Goal: Transaction & Acquisition: Purchase product/service

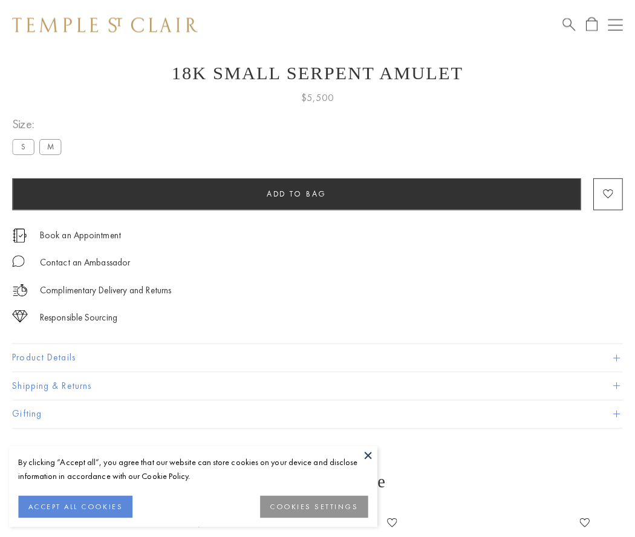
scroll to position [45, 0]
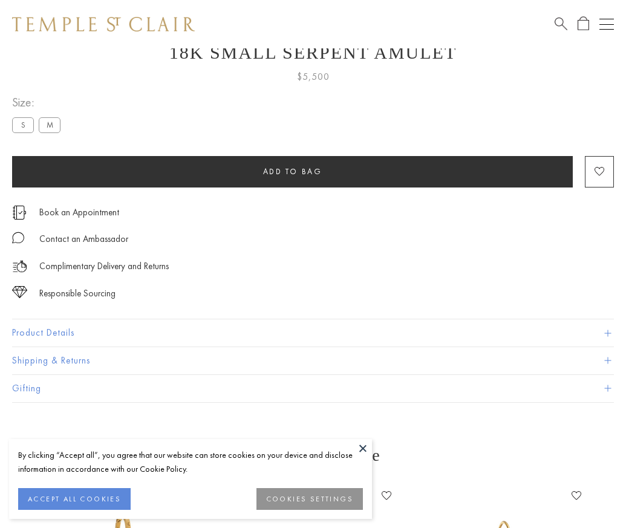
click at [292, 171] on span "Add to bag" at bounding box center [292, 171] width 59 height 10
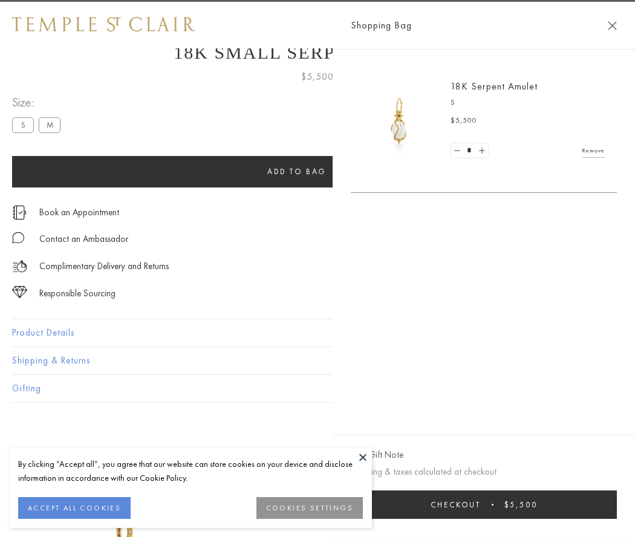
click at [617, 505] on button "Checkout $5,500" at bounding box center [484, 505] width 266 height 28
